Goal: Task Accomplishment & Management: Complete application form

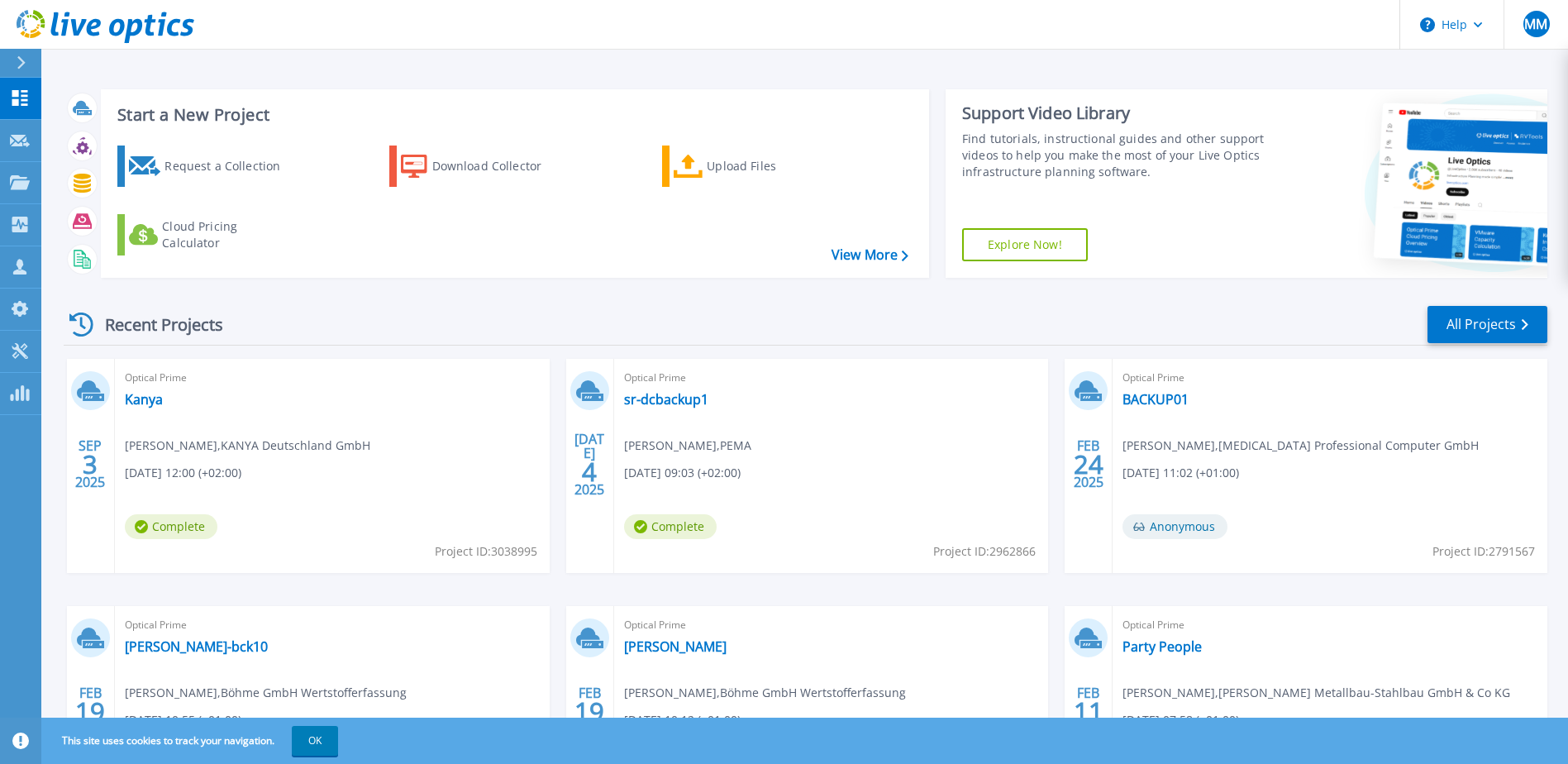
drag, startPoint x: 29, startPoint y: 59, endPoint x: 31, endPoint y: 67, distance: 8.2
click at [29, 59] on div at bounding box center [28, 63] width 27 height 28
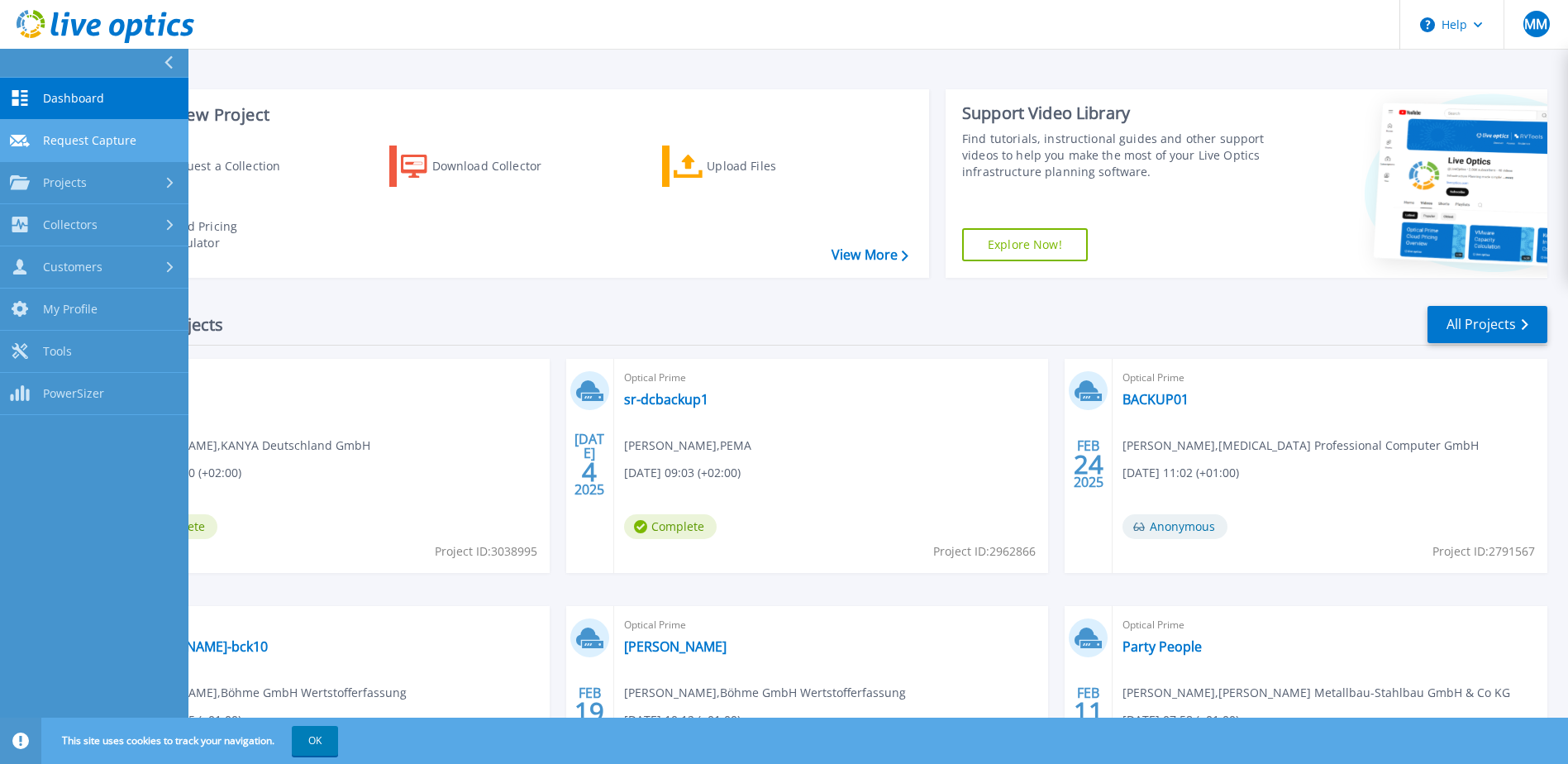
click at [107, 147] on span "Request Capture" at bounding box center [89, 141] width 94 height 15
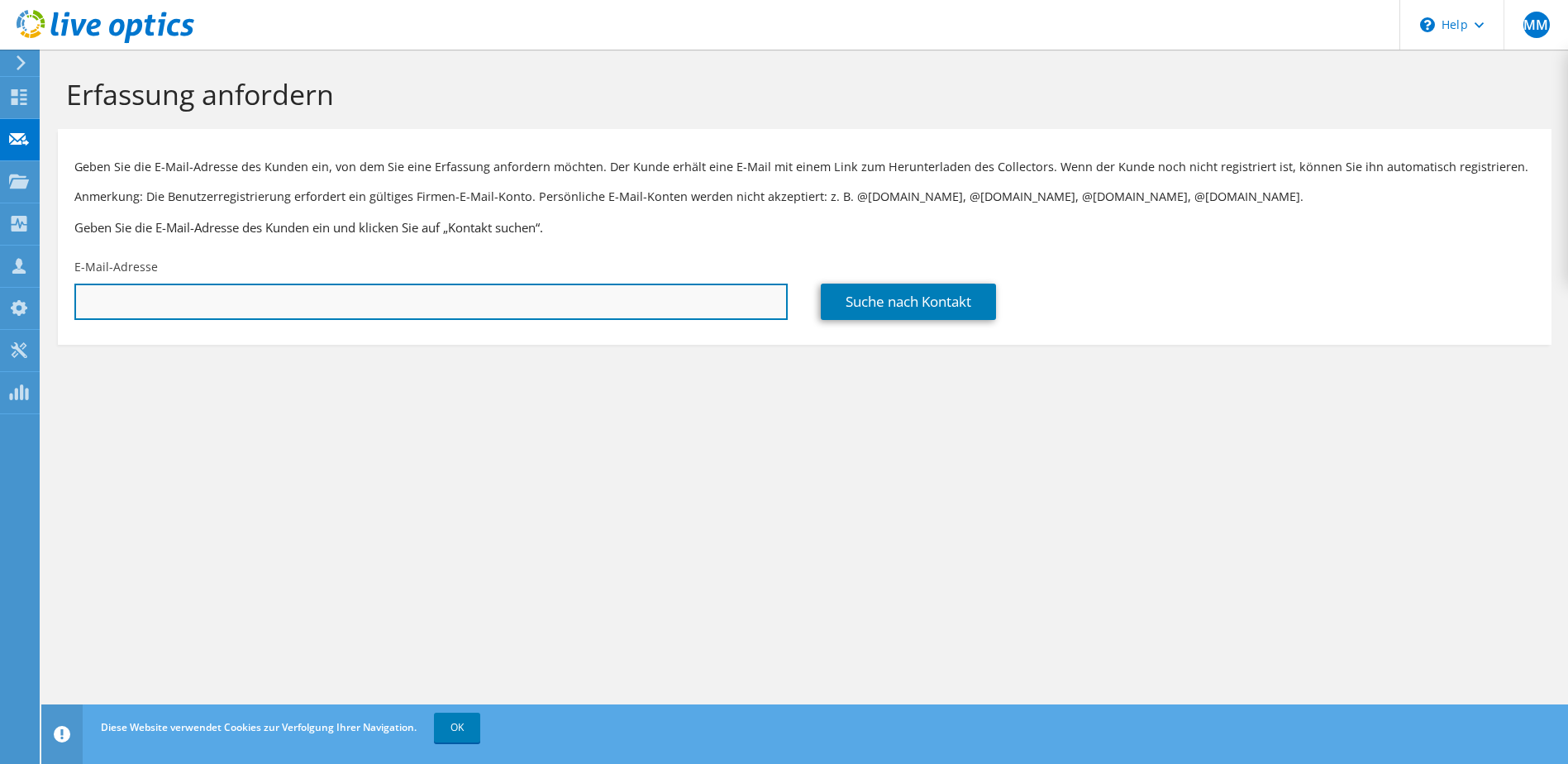
click at [390, 300] on input "text" at bounding box center [431, 301] width 713 height 36
paste input "christian.schiener@klinikum-fichtelgebirge.de"
type input "christian.schiener@klinikum-fichtelgebirge.de"
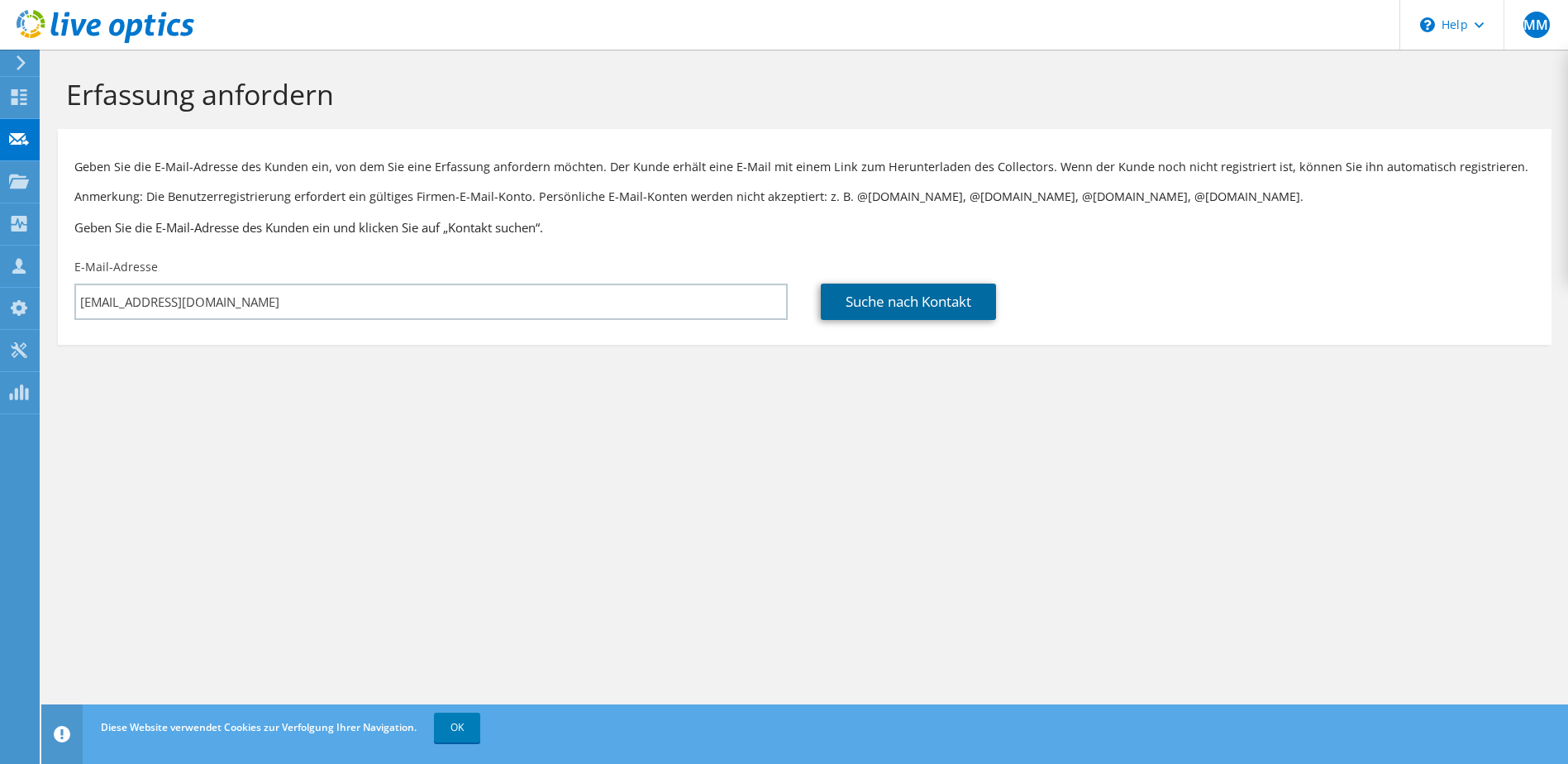
click at [973, 304] on link "Suche nach Kontakt" at bounding box center [908, 301] width 175 height 36
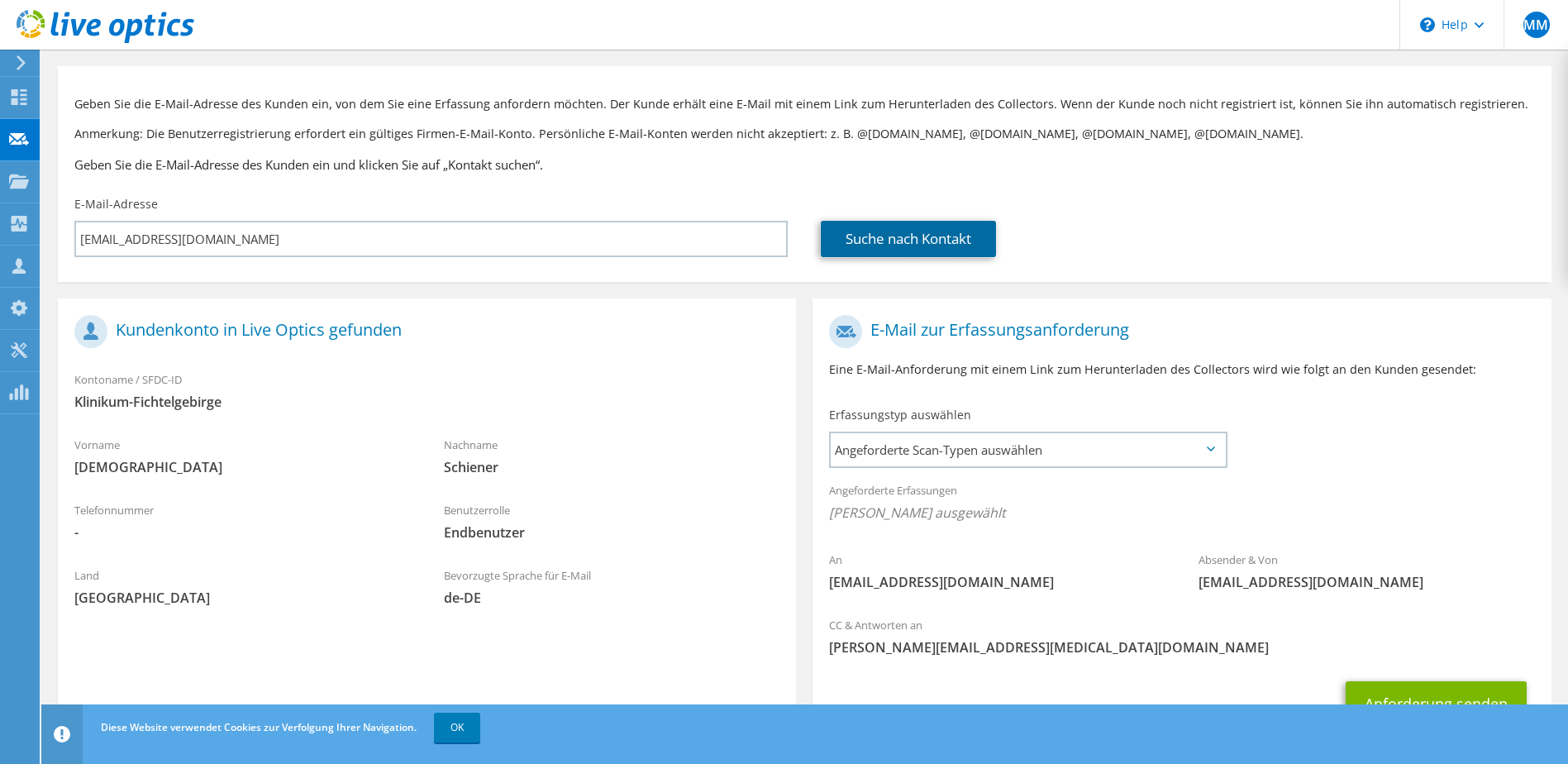
scroll to position [140, 0]
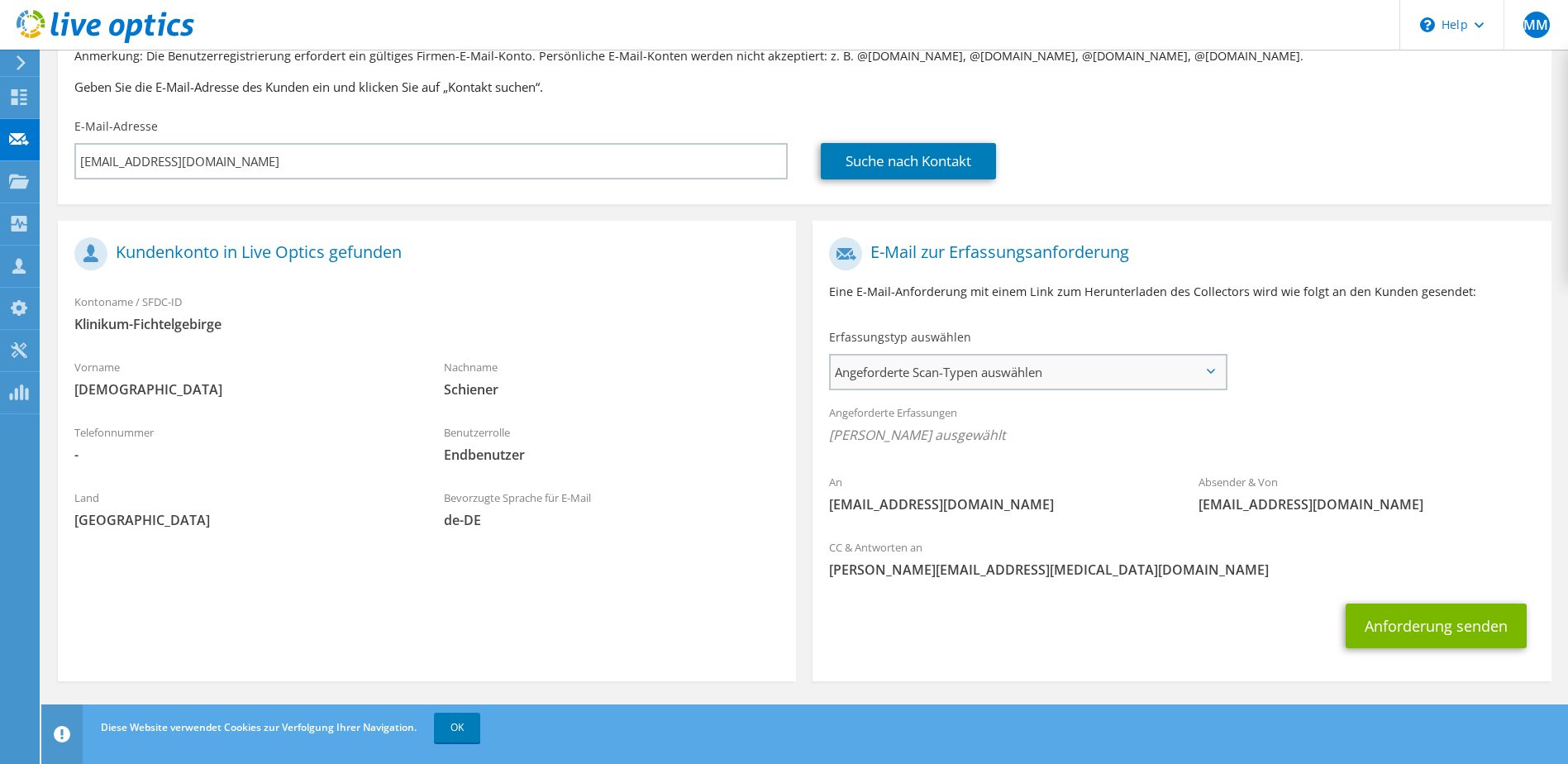
click at [1187, 367] on span "Angeforderte Scan-Typen auswählen" at bounding box center [1027, 371] width 394 height 33
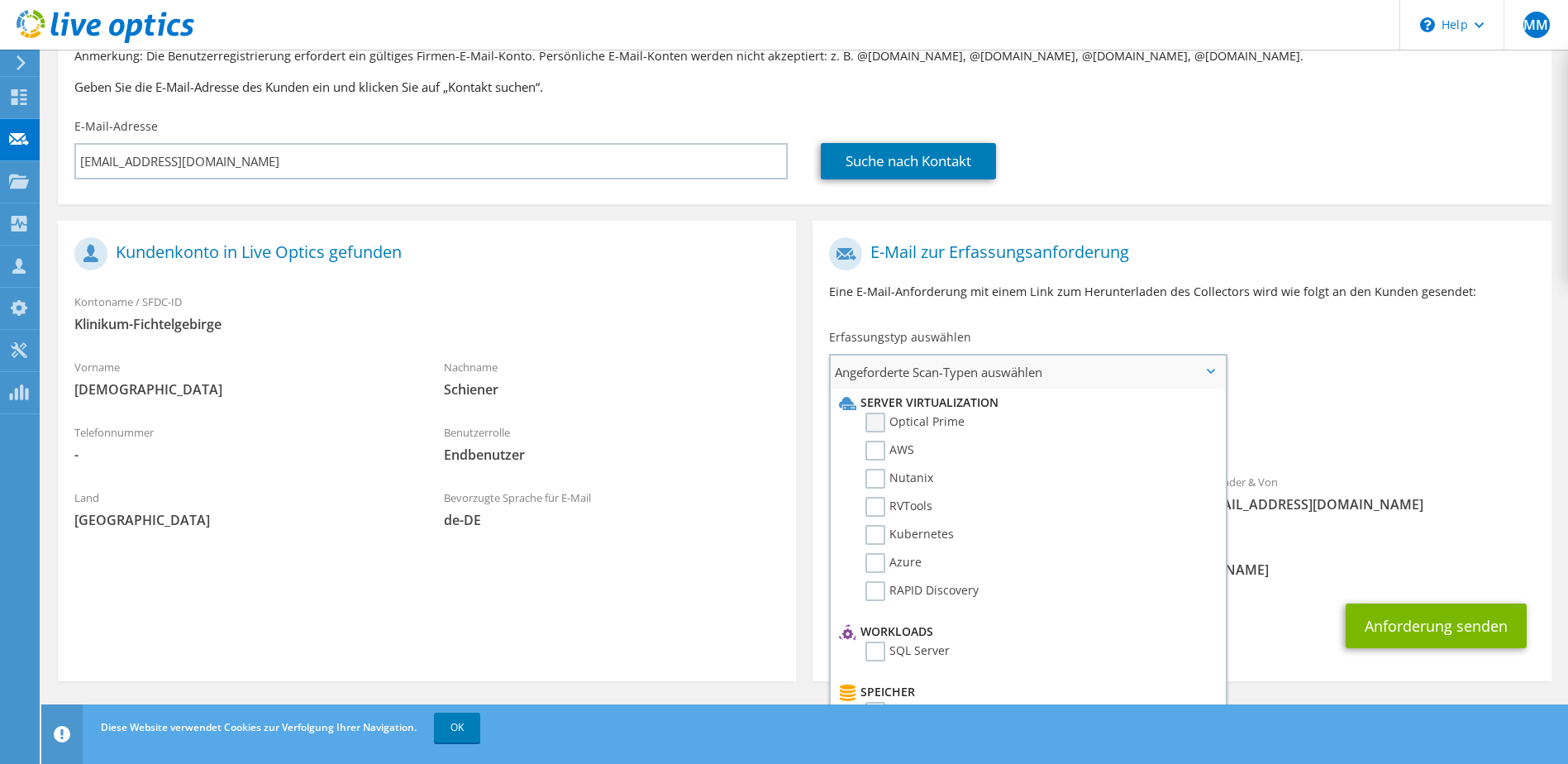
click at [875, 419] on label "Optical Prime" at bounding box center [915, 422] width 99 height 20
click at [0, 0] on input "Optical Prime" at bounding box center [0, 0] width 0 height 0
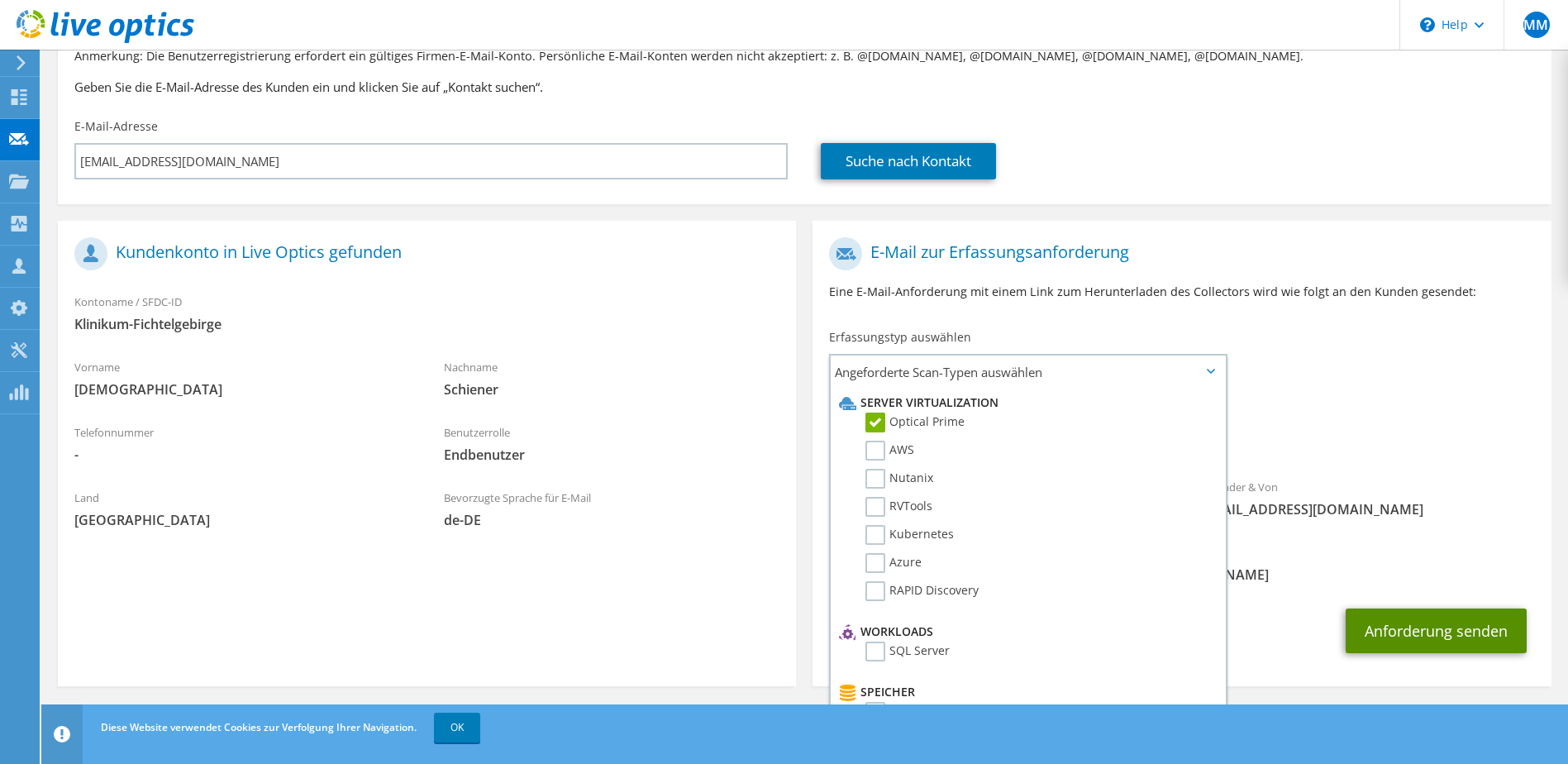
click at [1479, 629] on button "Anforderung senden" at bounding box center [1435, 630] width 181 height 44
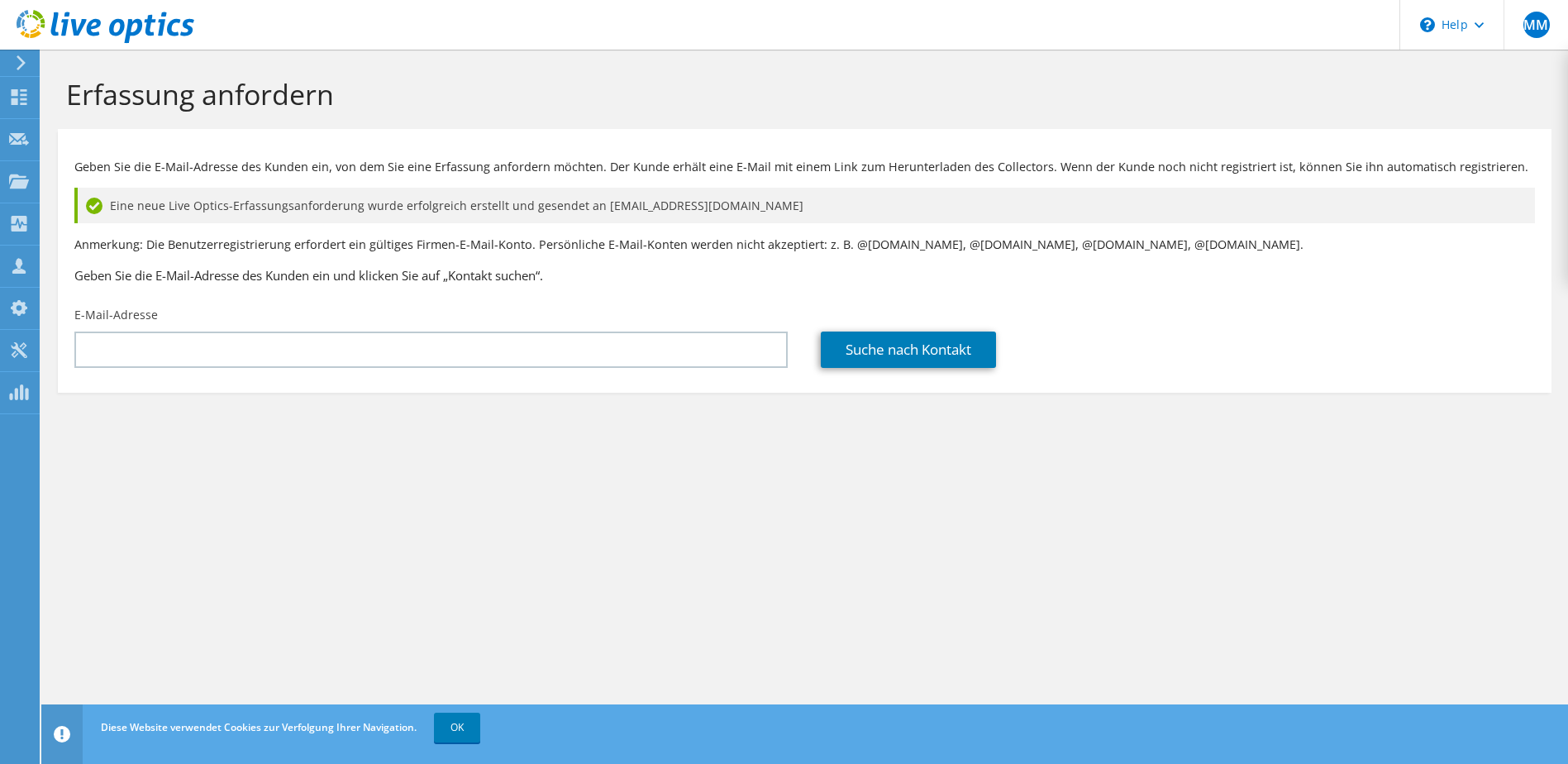
click at [21, 62] on icon at bounding box center [21, 62] width 12 height 15
